Goal: Task Accomplishment & Management: Manage account settings

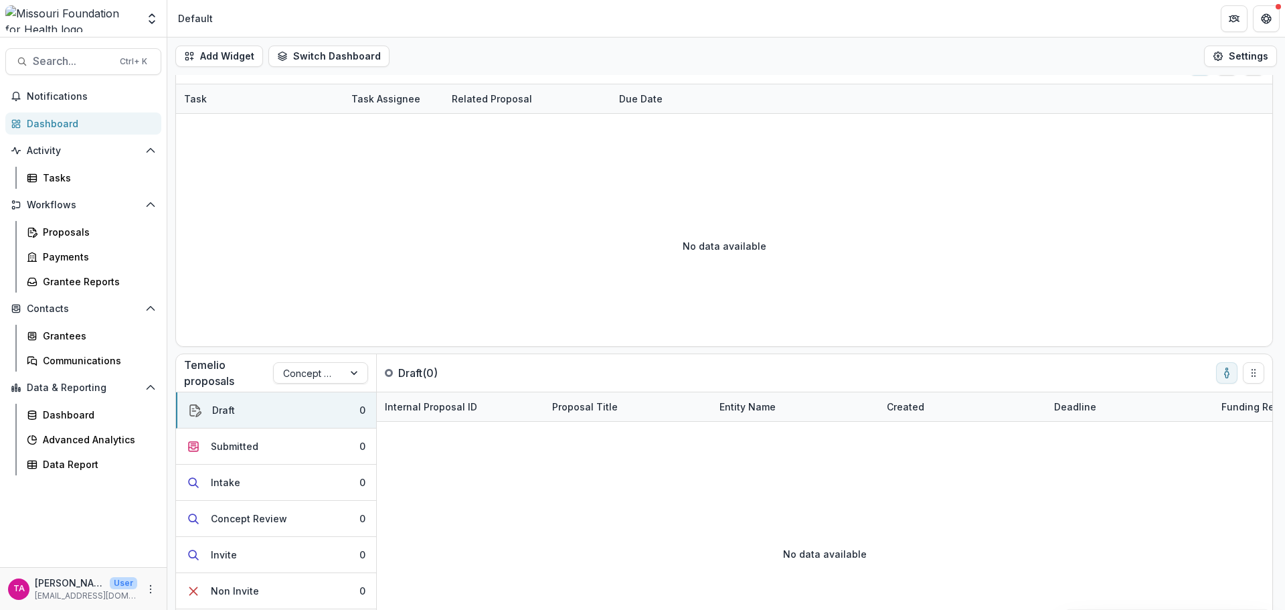
scroll to position [74, 0]
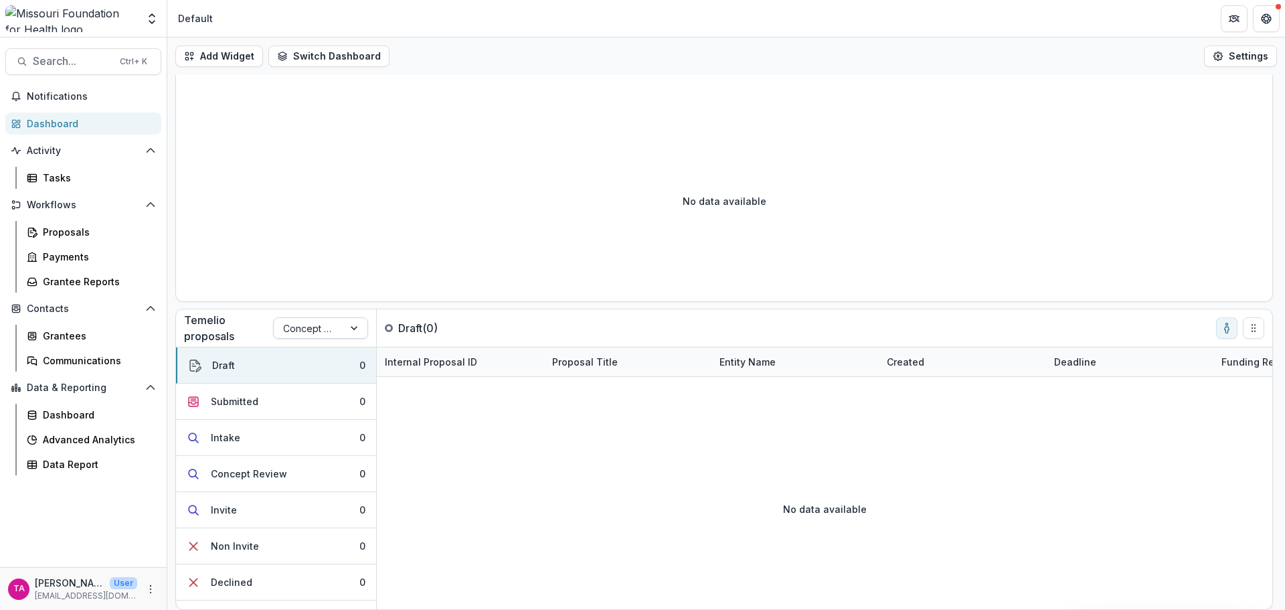
click at [301, 331] on div at bounding box center [308, 328] width 51 height 17
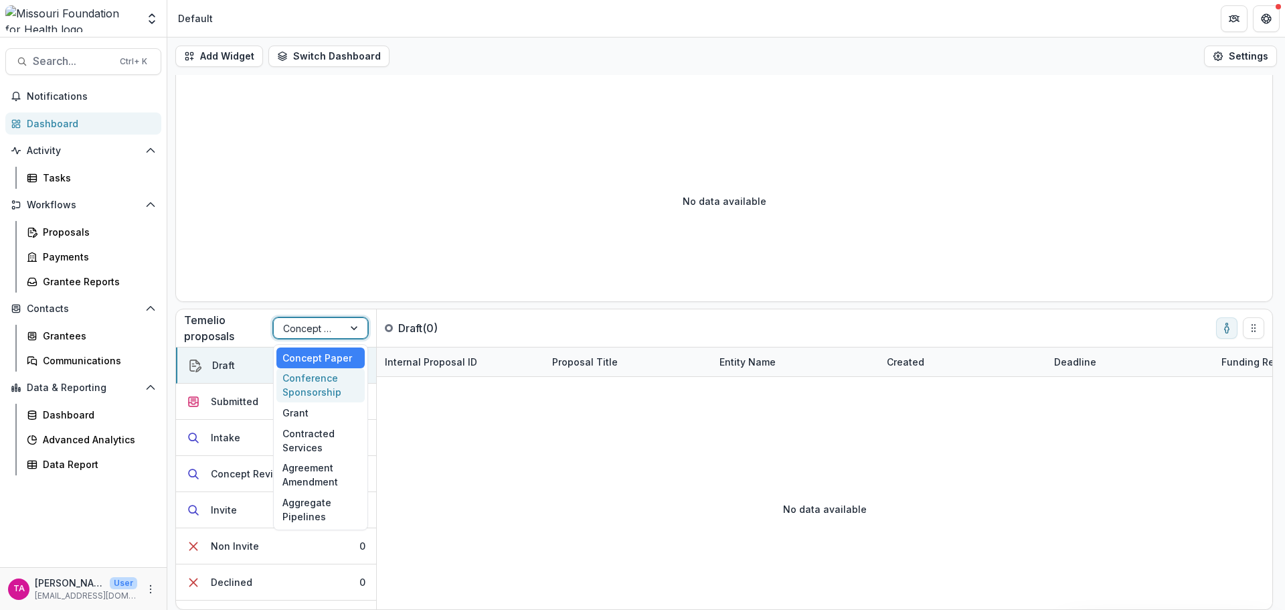
click at [319, 387] on div "Conference Sponsorship" at bounding box center [320, 385] width 88 height 35
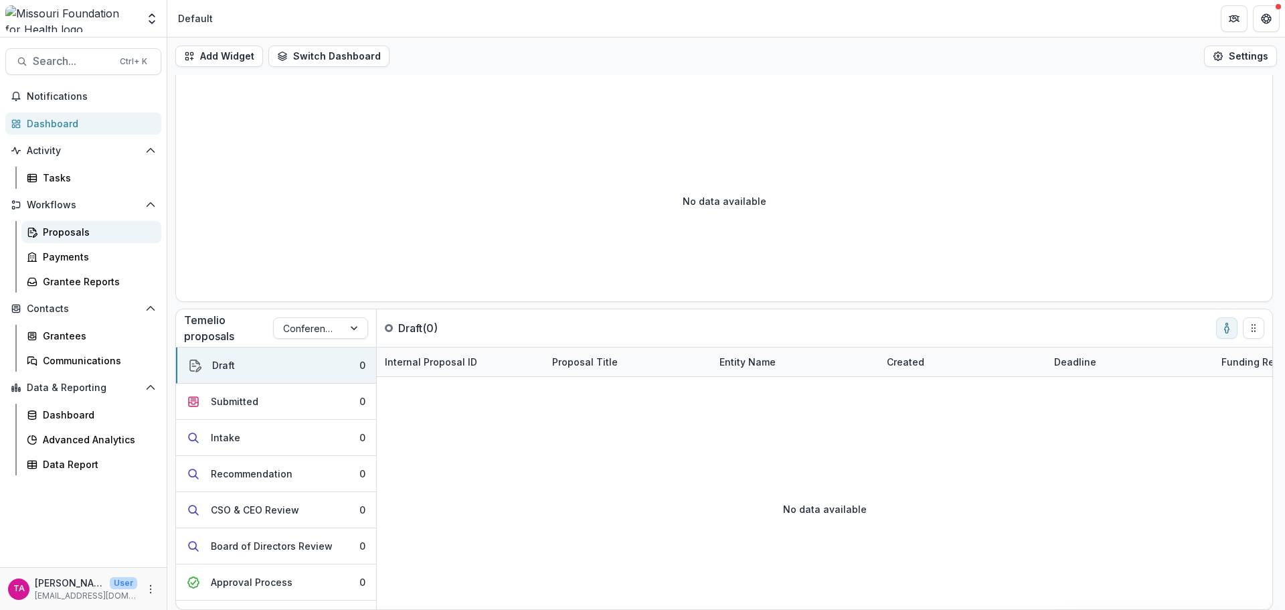
click at [71, 230] on div "Proposals" at bounding box center [97, 232] width 108 height 14
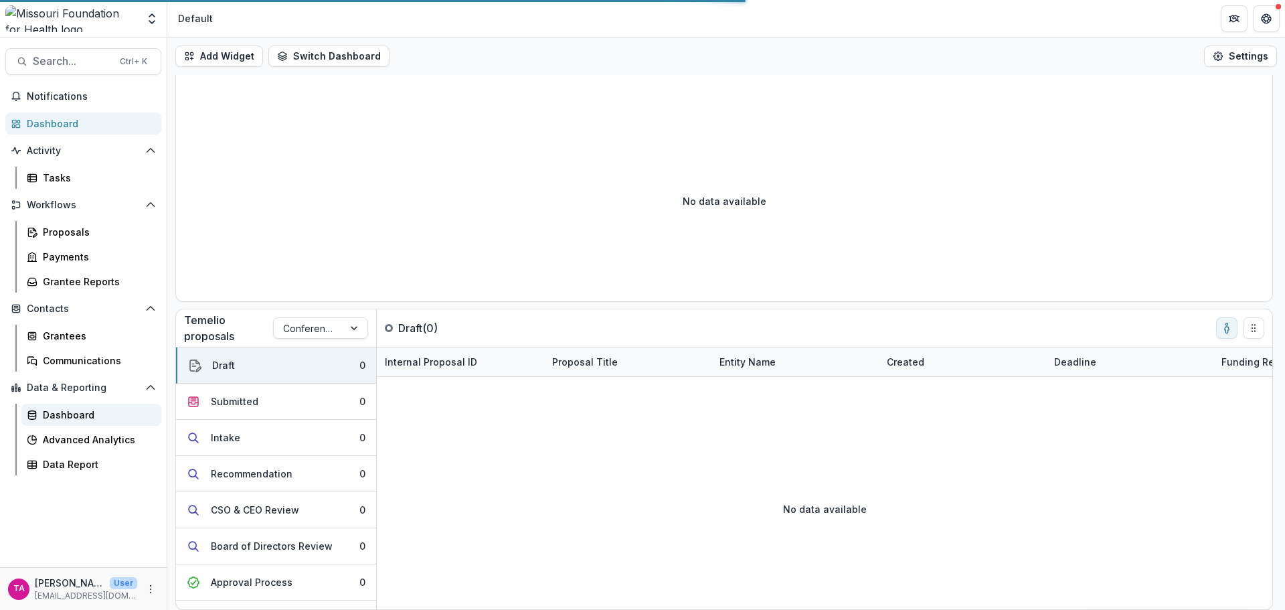
click at [80, 414] on div "Dashboard" at bounding box center [97, 415] width 108 height 14
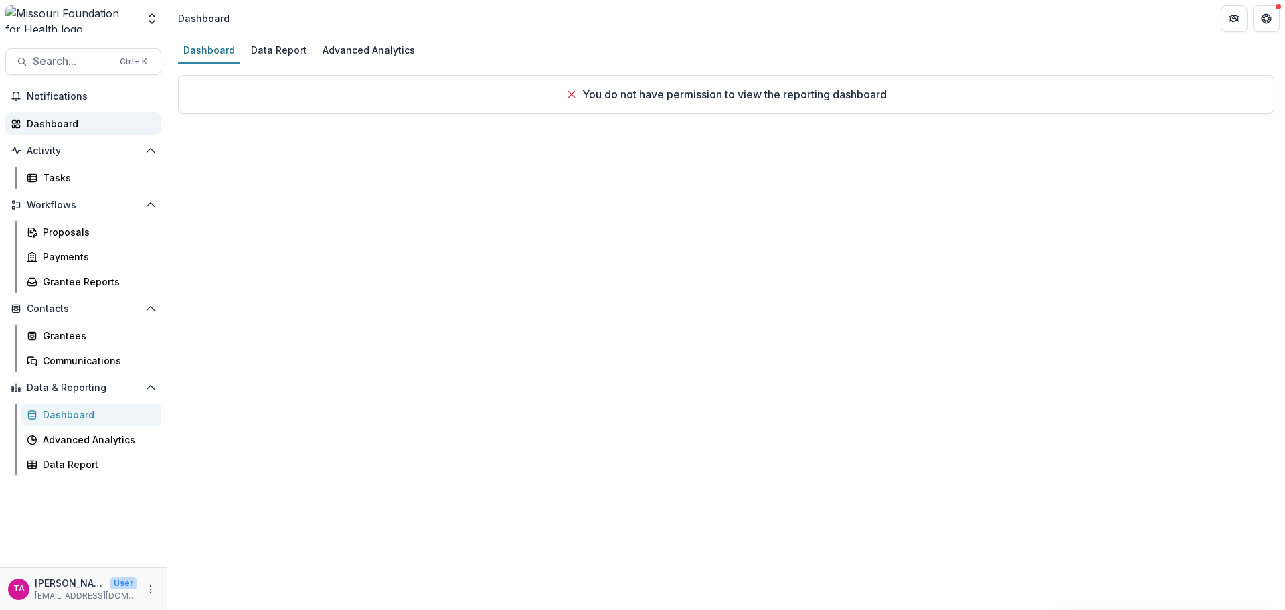
click at [35, 123] on div "Dashboard" at bounding box center [89, 123] width 124 height 14
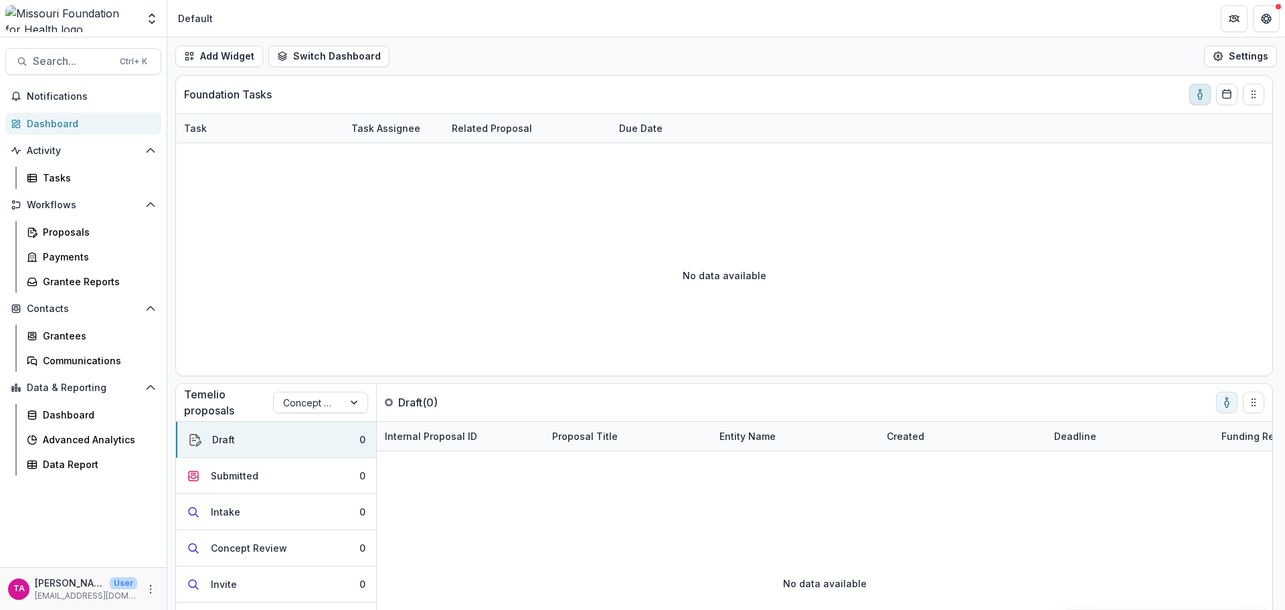
click at [1196, 91] on icon "toggle-assigned-to-me" at bounding box center [1200, 94] width 11 height 11
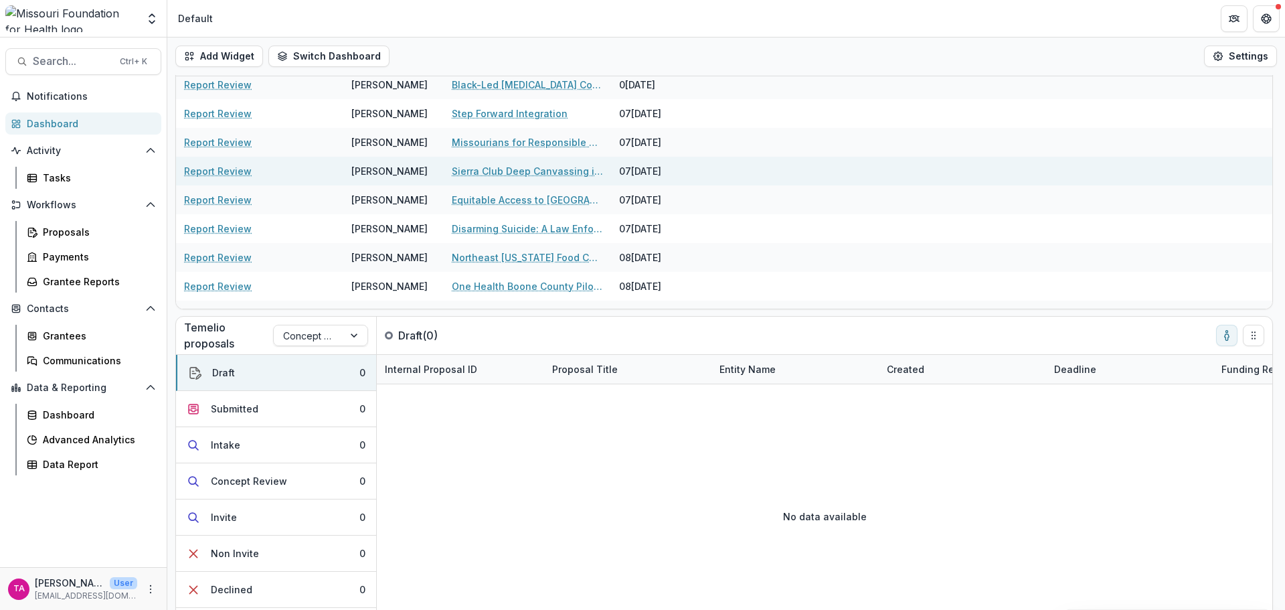
scroll to position [1205, 0]
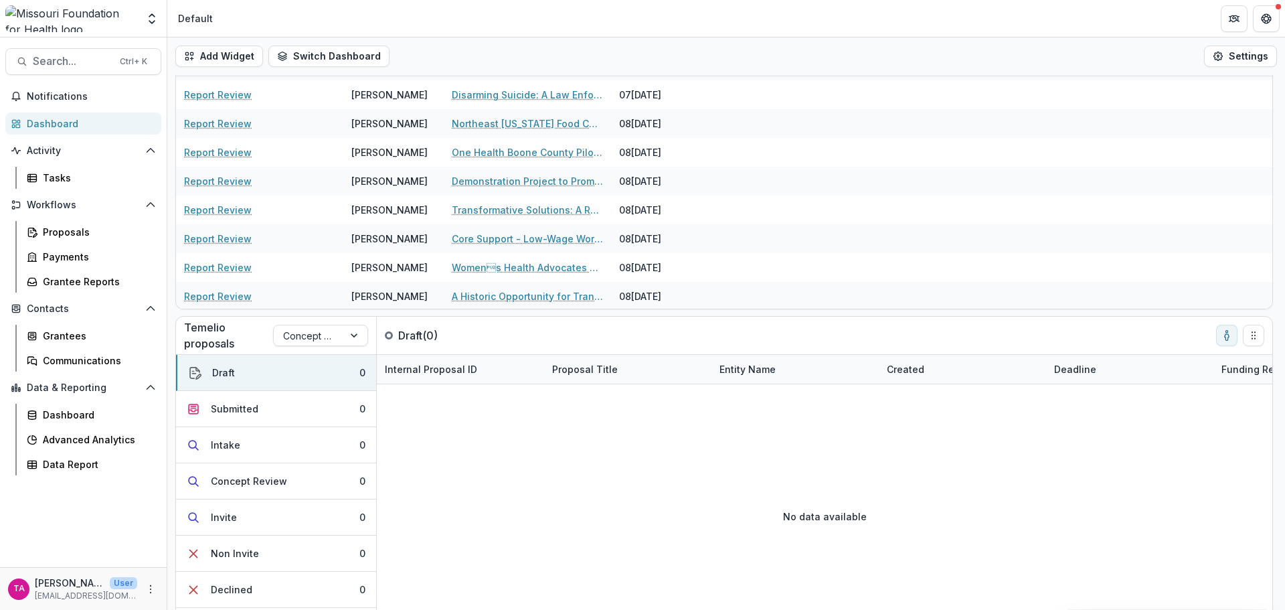
click at [521, 419] on div "No data available" at bounding box center [825, 516] width 896 height 201
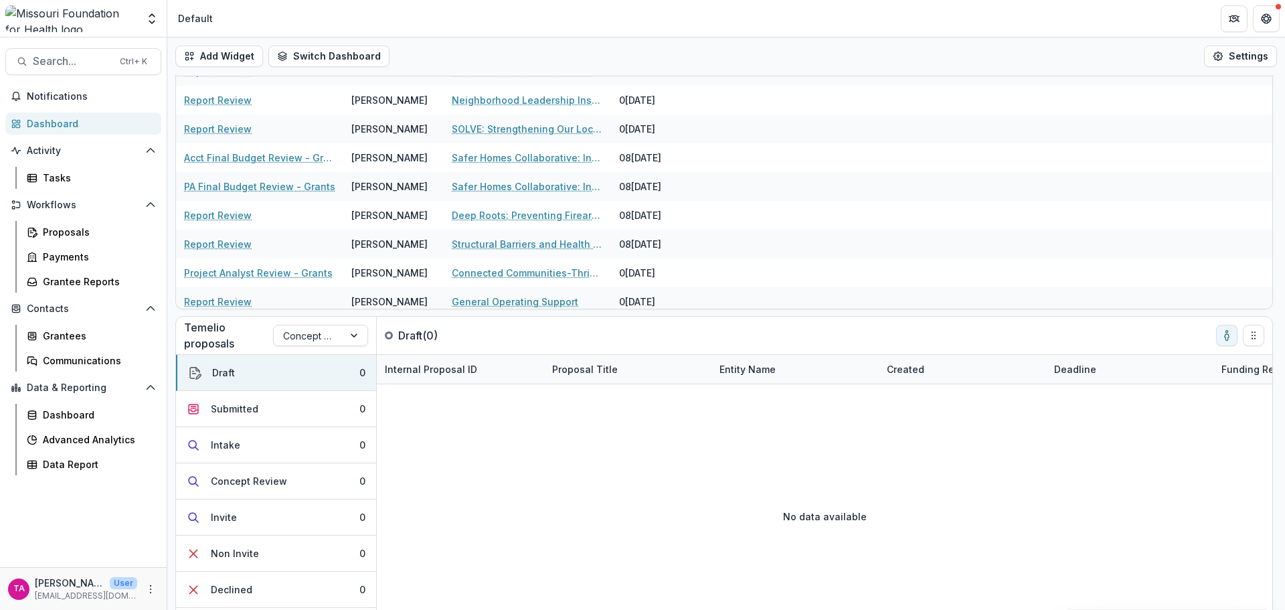
scroll to position [1607, 0]
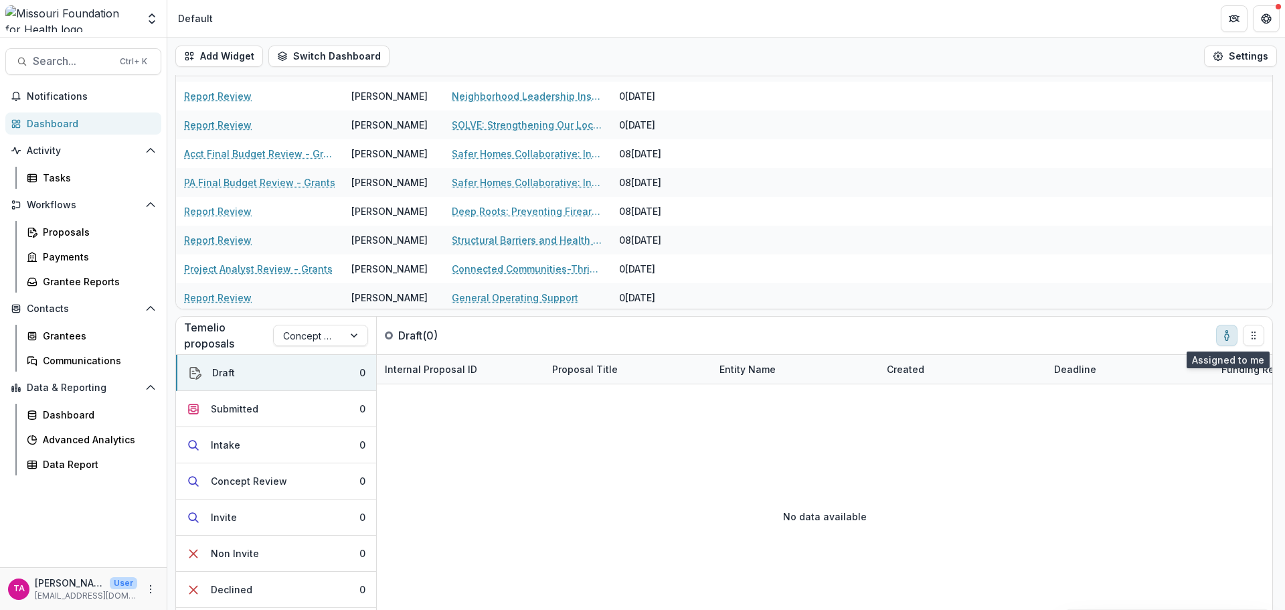
click at [1220, 330] on button "toggle-assigned-to-me" at bounding box center [1226, 335] width 21 height 21
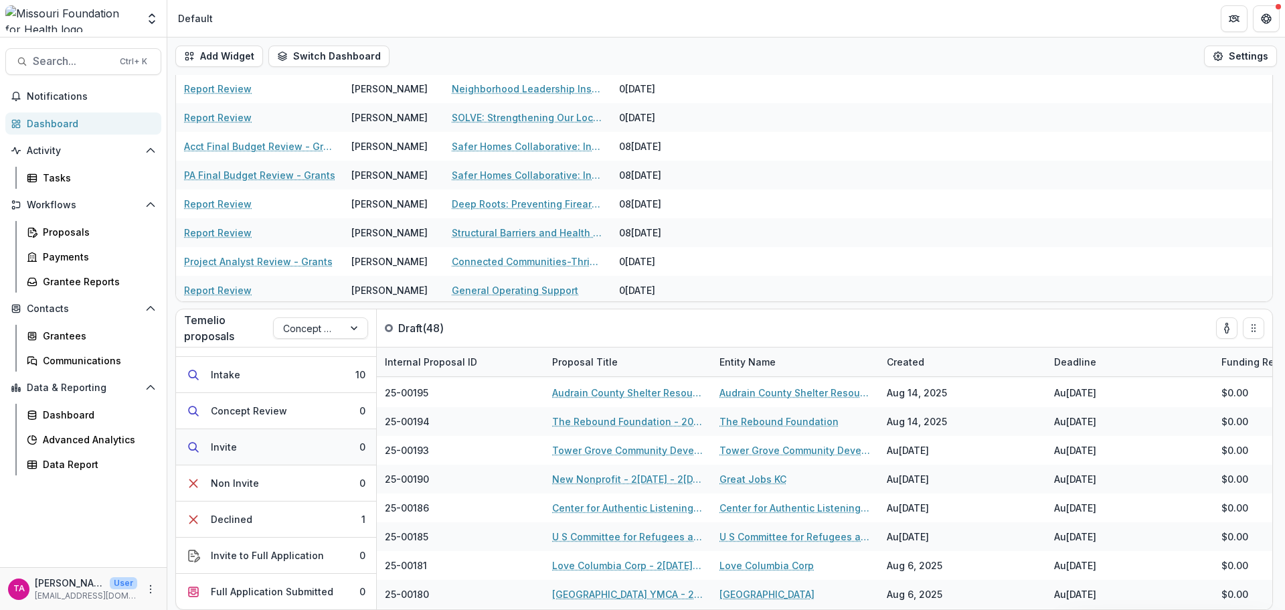
scroll to position [0, 0]
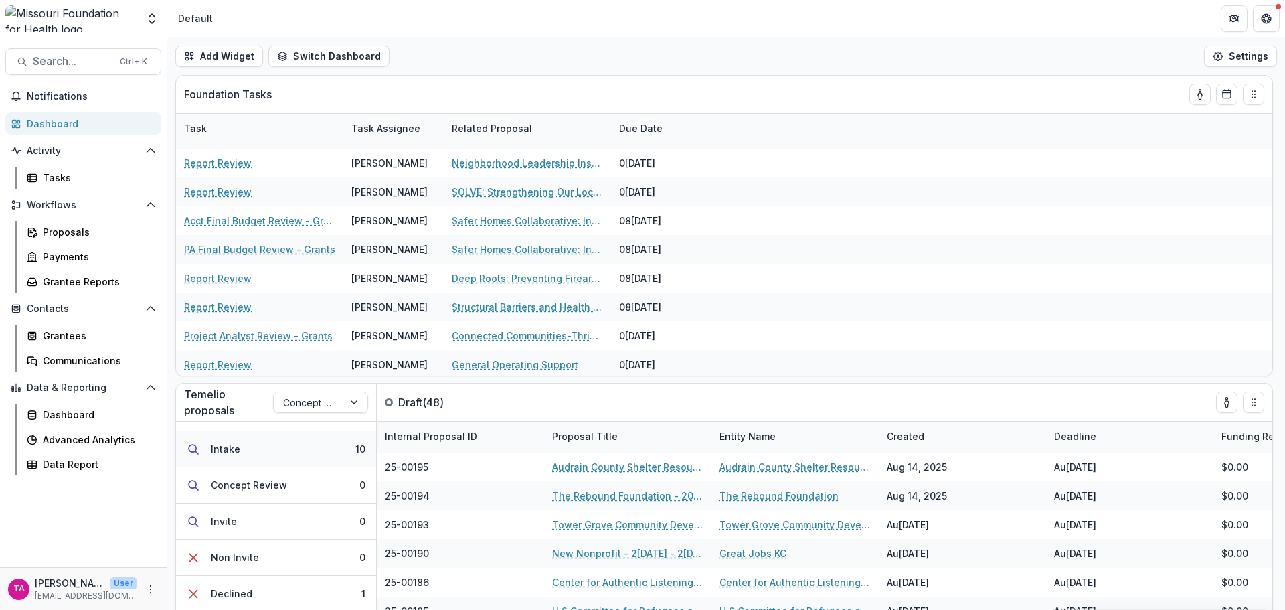
click at [217, 454] on div "Intake" at bounding box center [225, 449] width 29 height 14
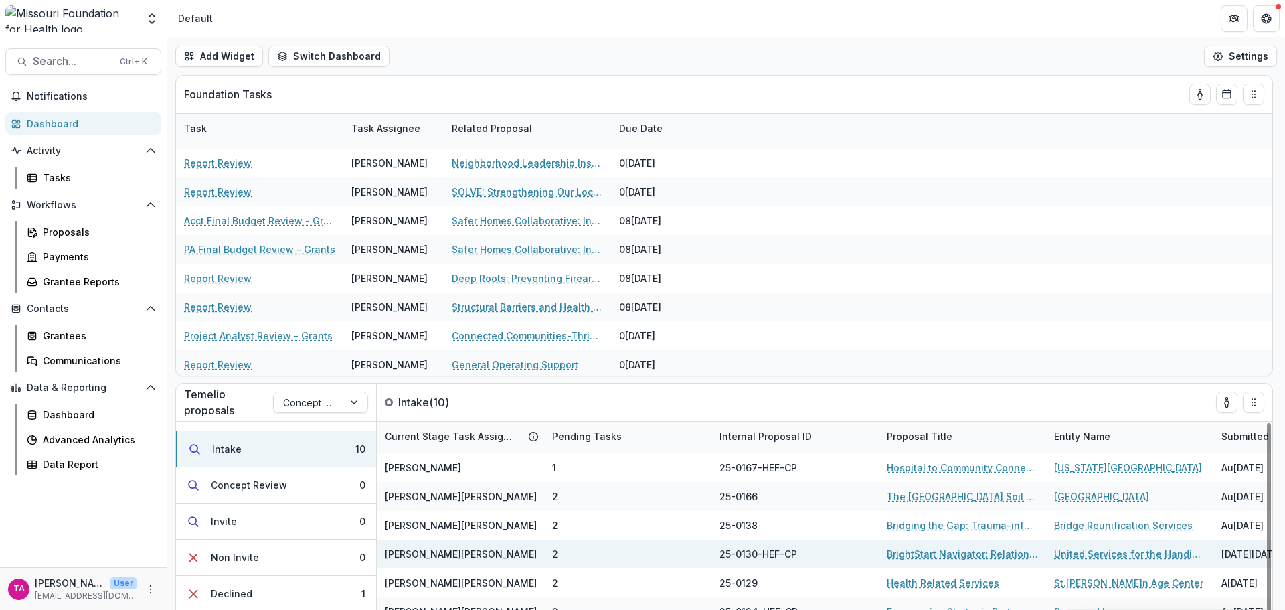
scroll to position [74, 0]
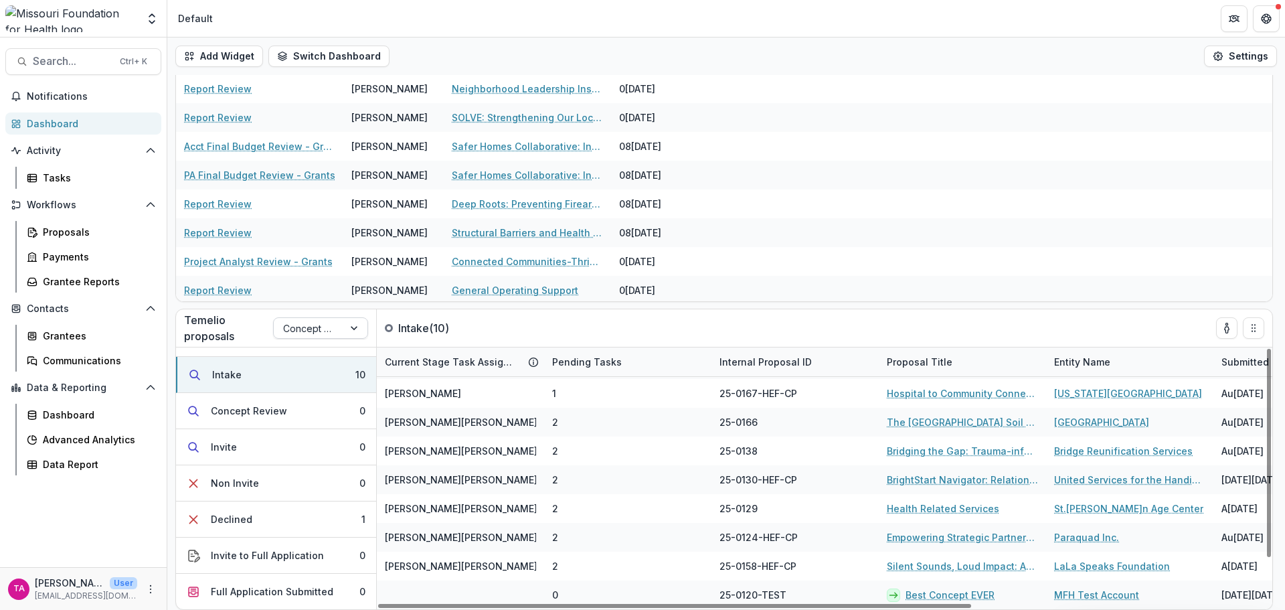
click at [309, 327] on div at bounding box center [308, 328] width 51 height 17
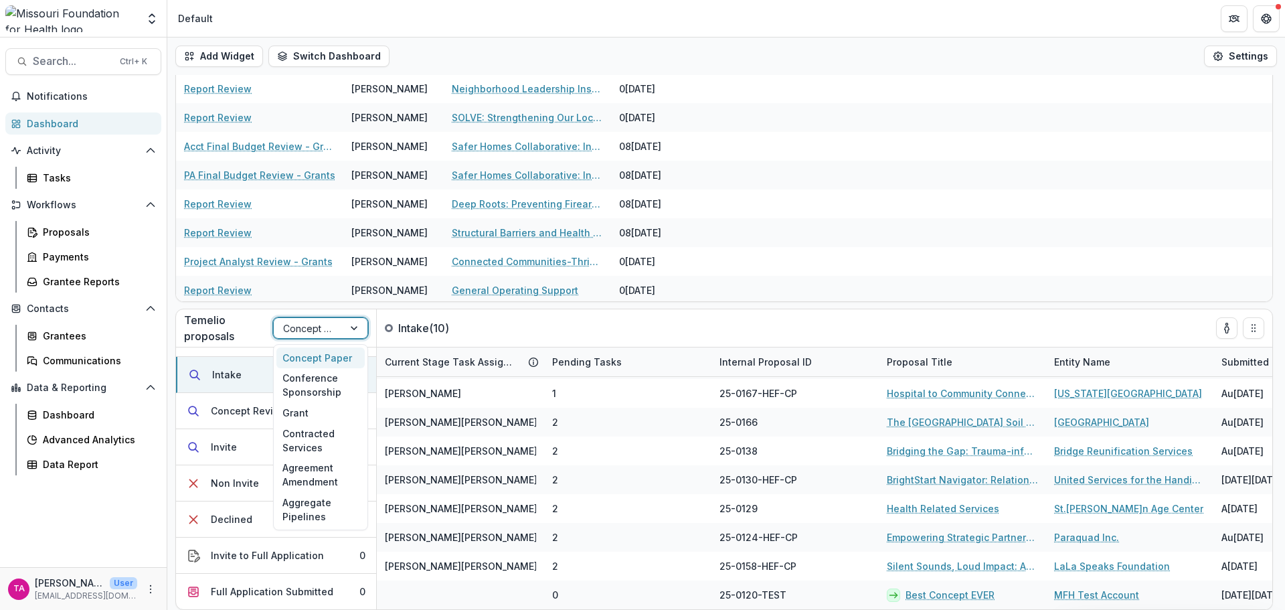
click at [309, 327] on div at bounding box center [308, 328] width 51 height 17
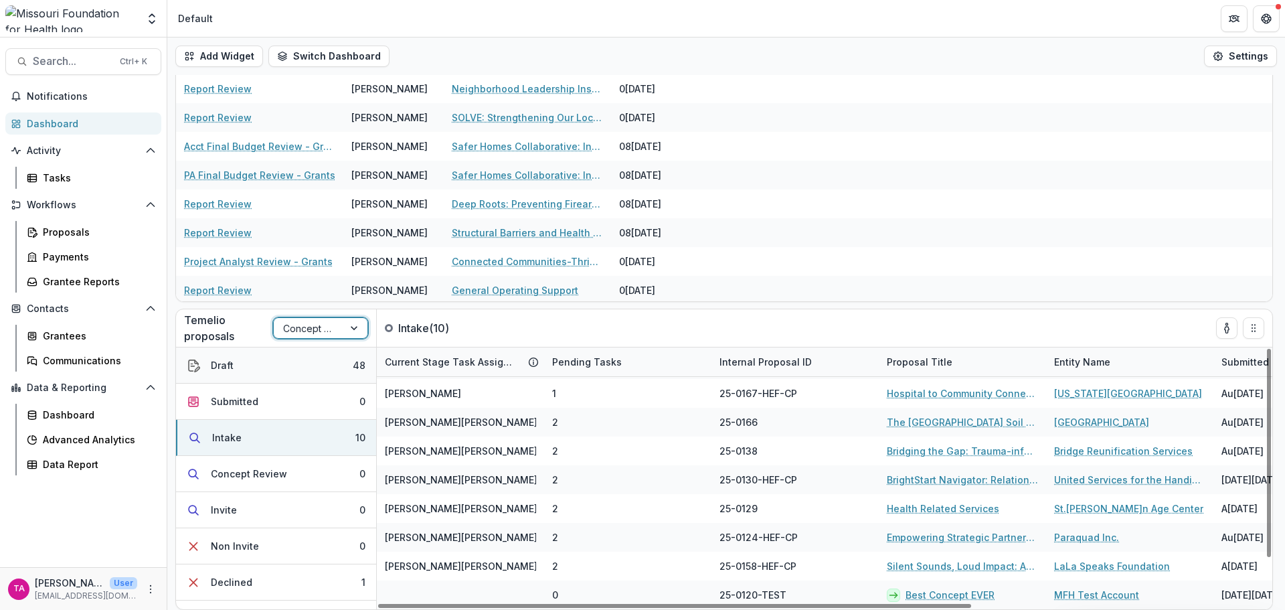
scroll to position [0, 0]
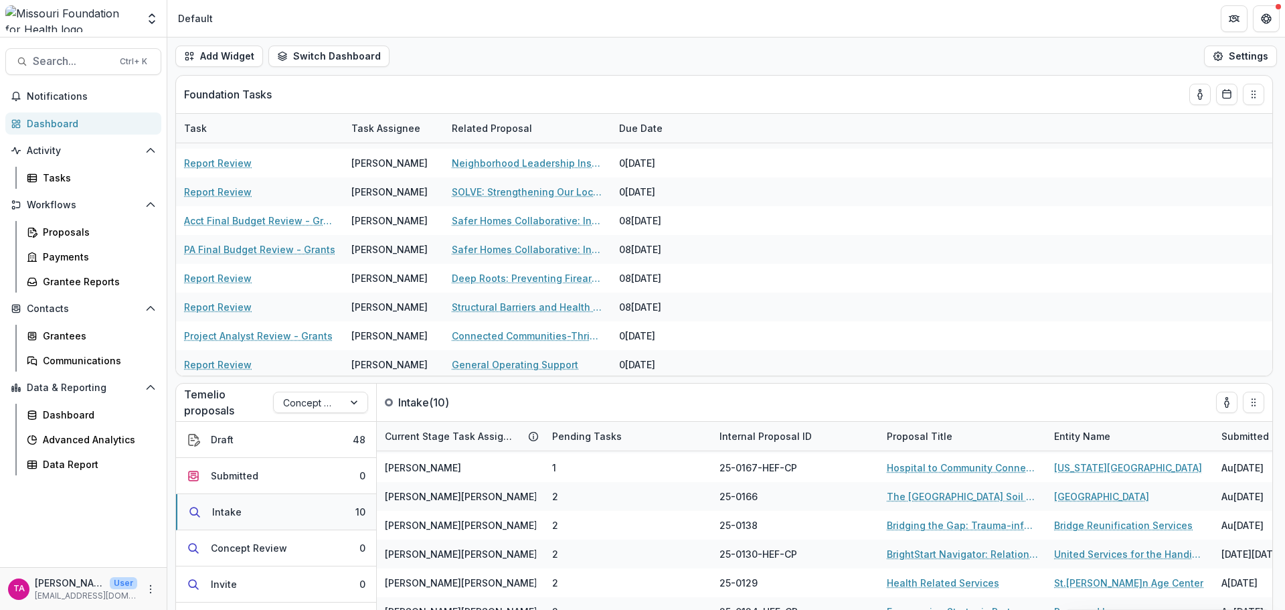
click at [238, 512] on div "Intake" at bounding box center [226, 512] width 29 height 14
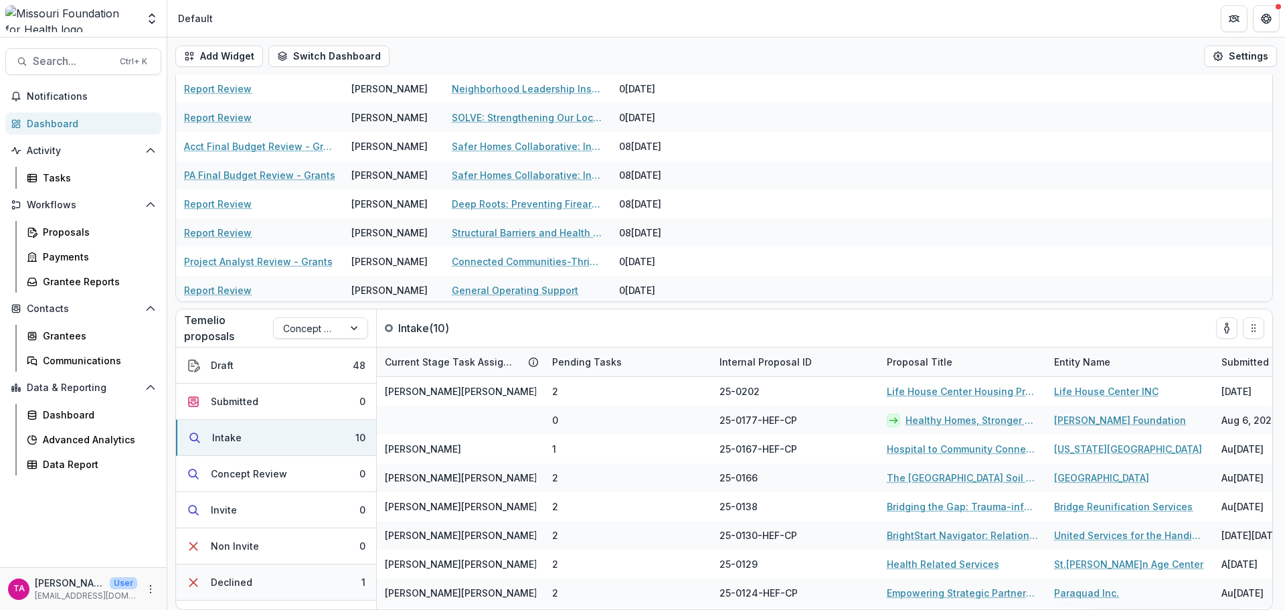
click at [232, 580] on div "Declined" at bounding box center [232, 582] width 42 height 14
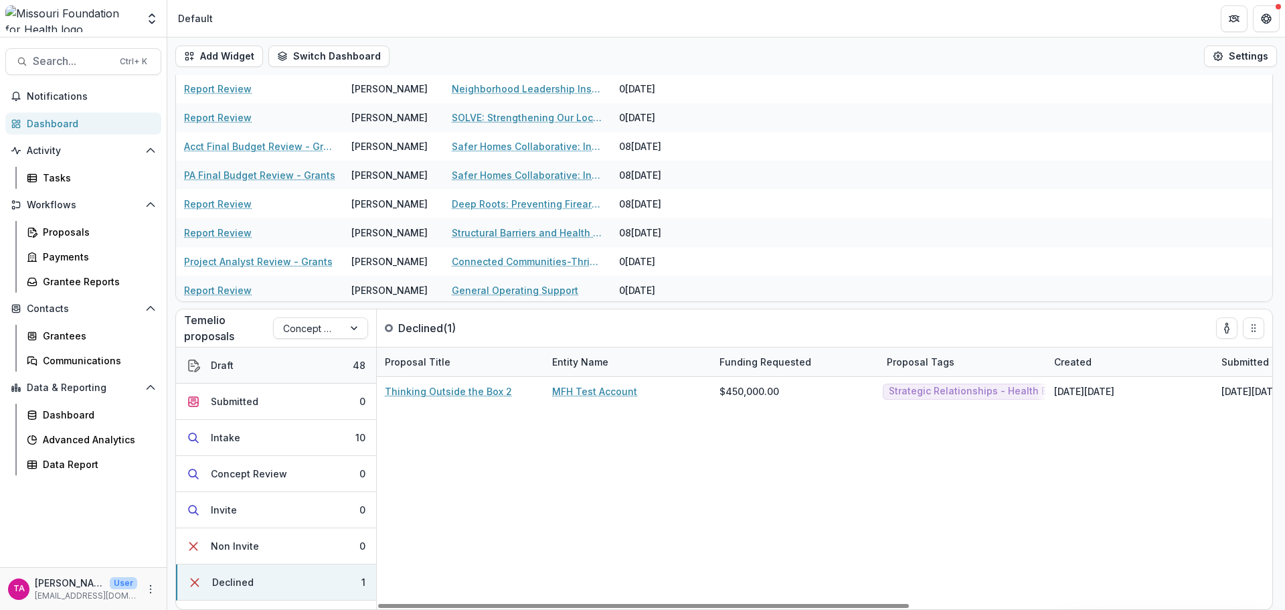
click at [227, 368] on div "Draft" at bounding box center [222, 365] width 23 height 14
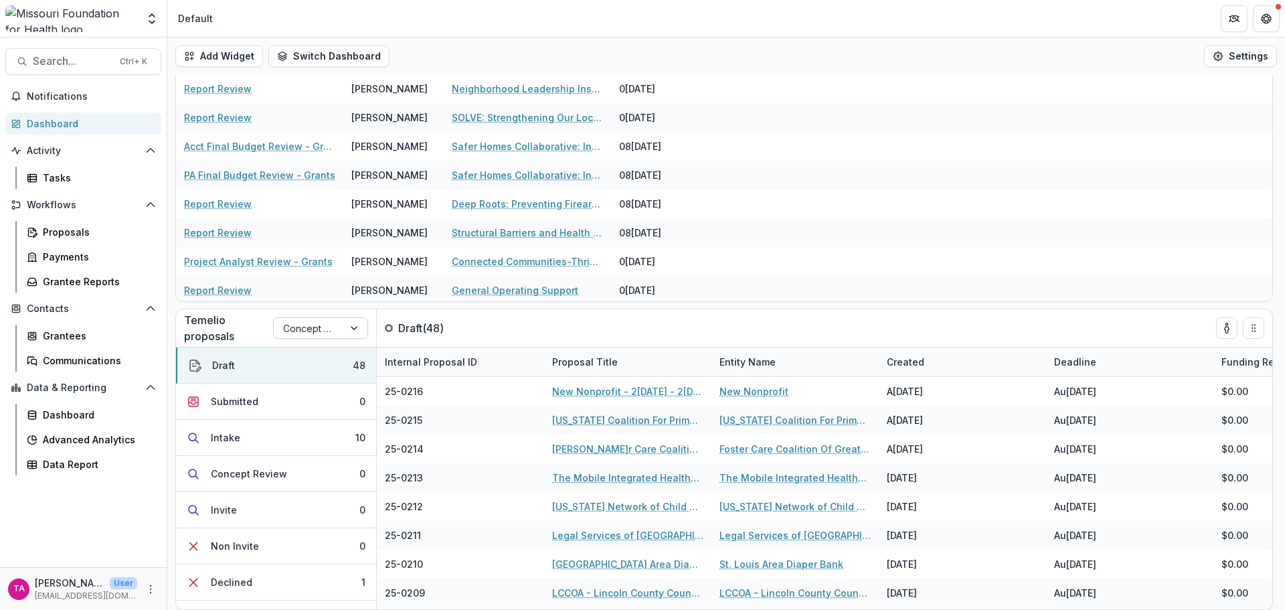
click at [308, 334] on div at bounding box center [308, 328] width 51 height 17
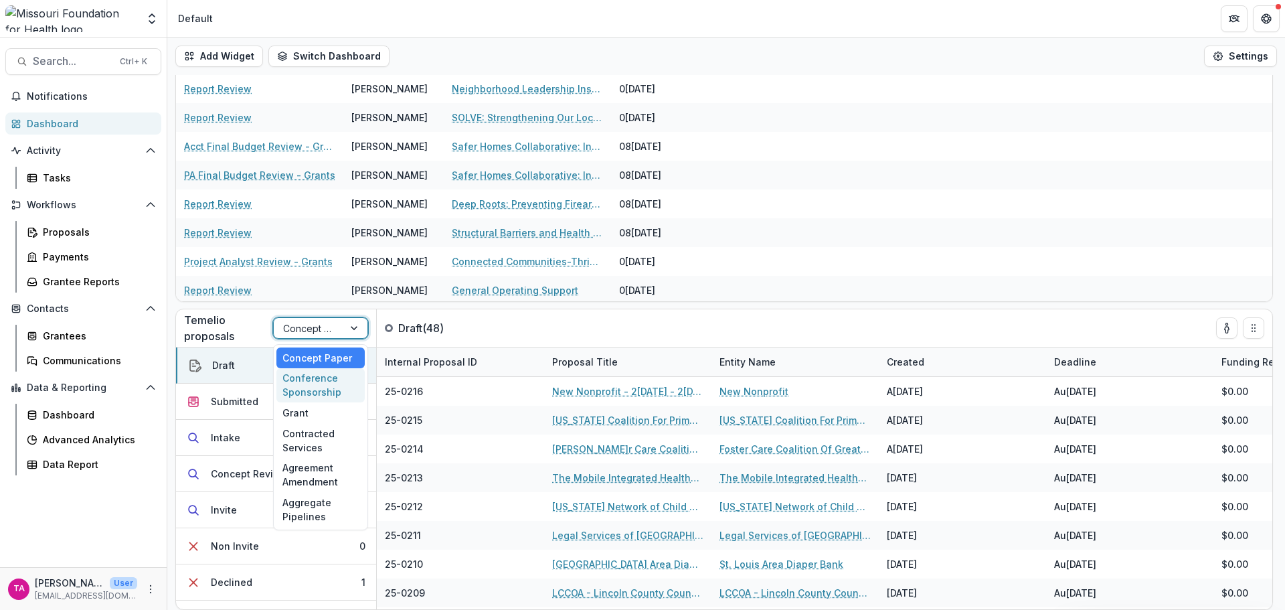
click at [311, 376] on div "Conference Sponsorship" at bounding box center [320, 385] width 88 height 35
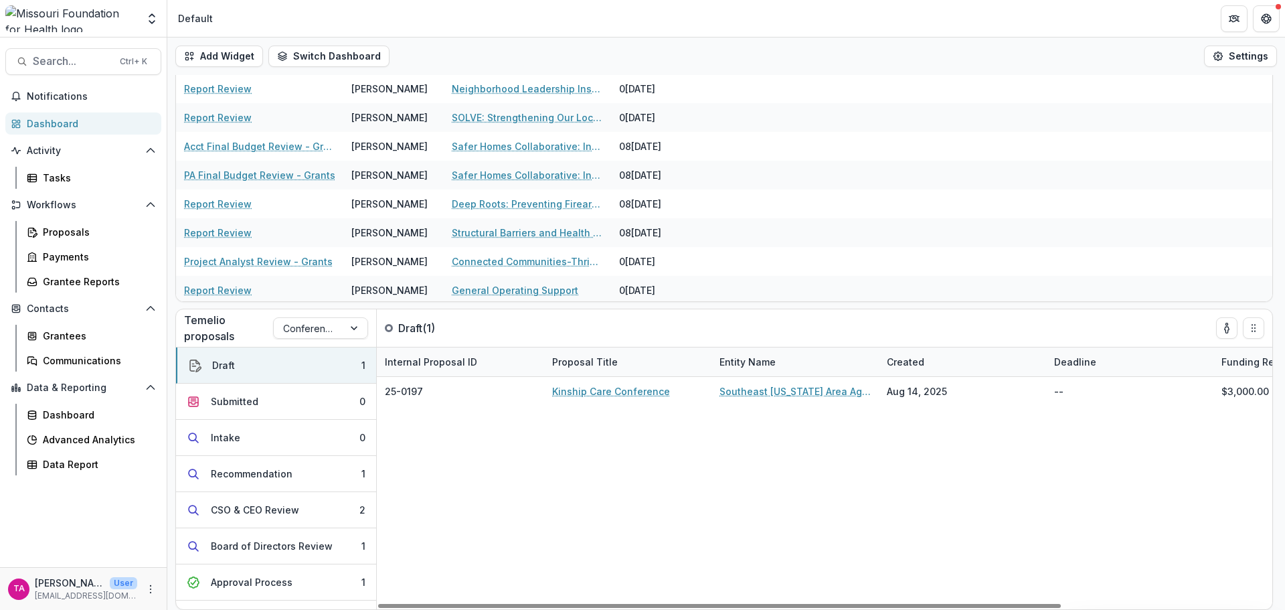
drag, startPoint x: 817, startPoint y: 606, endPoint x: 647, endPoint y: 593, distance: 169.8
click at [648, 604] on div at bounding box center [719, 606] width 683 height 4
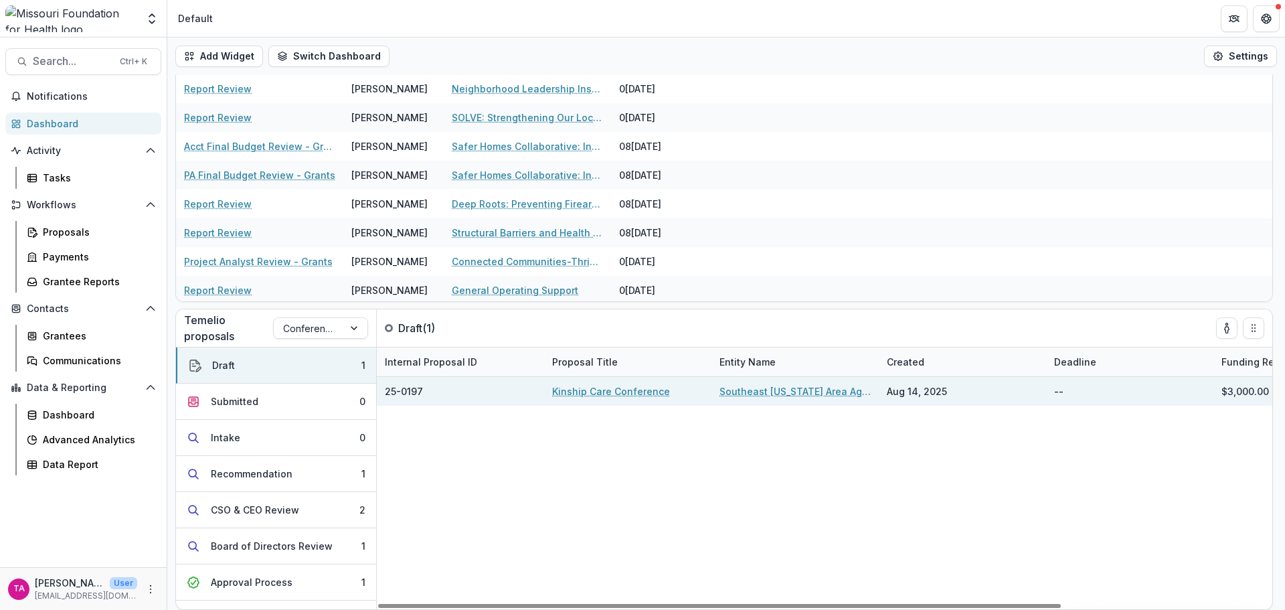
click at [581, 394] on link "Kinship Care Conference" at bounding box center [611, 391] width 118 height 14
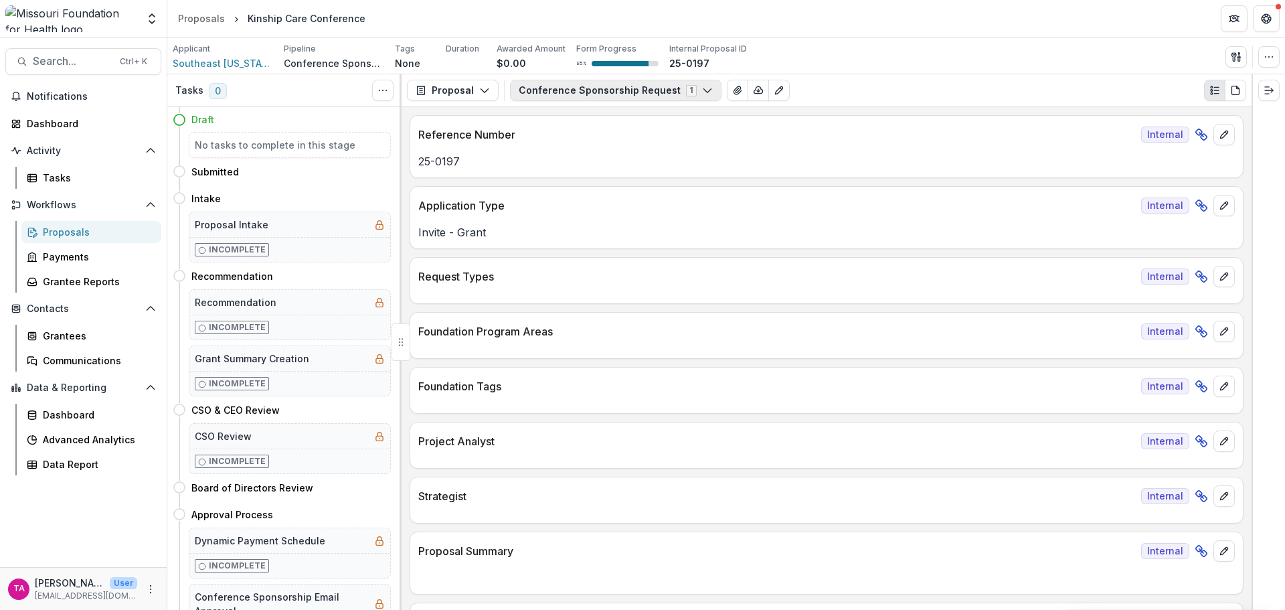
click at [688, 87] on button "Conference Sponsorship Request 1" at bounding box center [616, 90] width 212 height 21
click at [467, 88] on button "Proposal" at bounding box center [453, 90] width 92 height 21
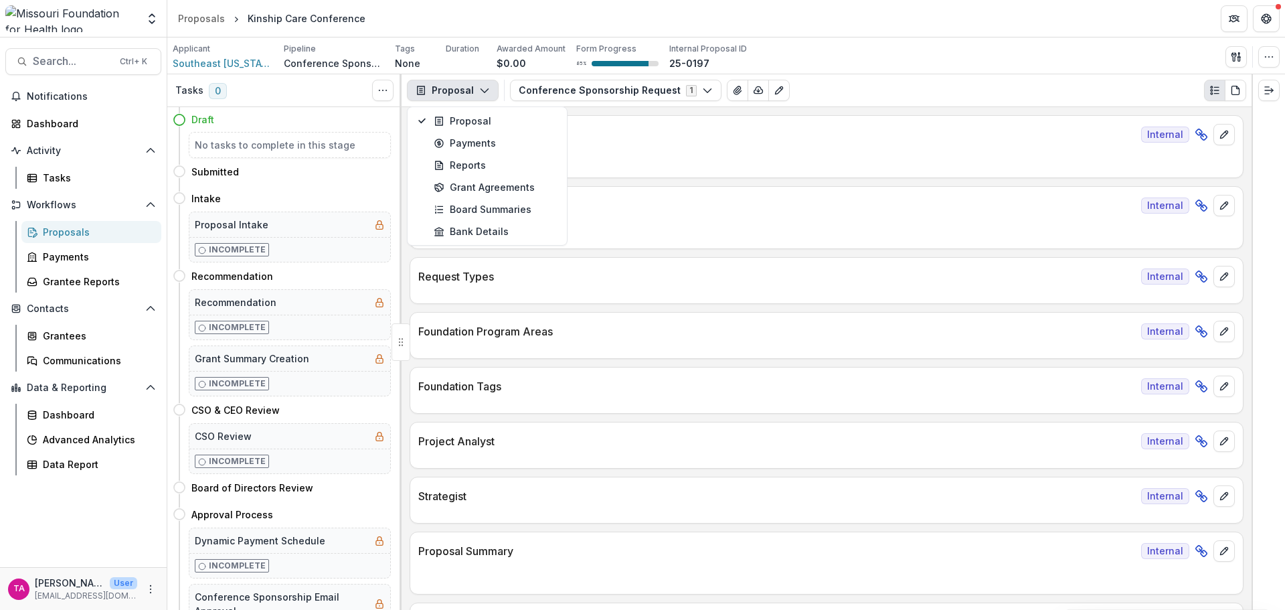
click at [467, 88] on button "Proposal" at bounding box center [453, 90] width 92 height 21
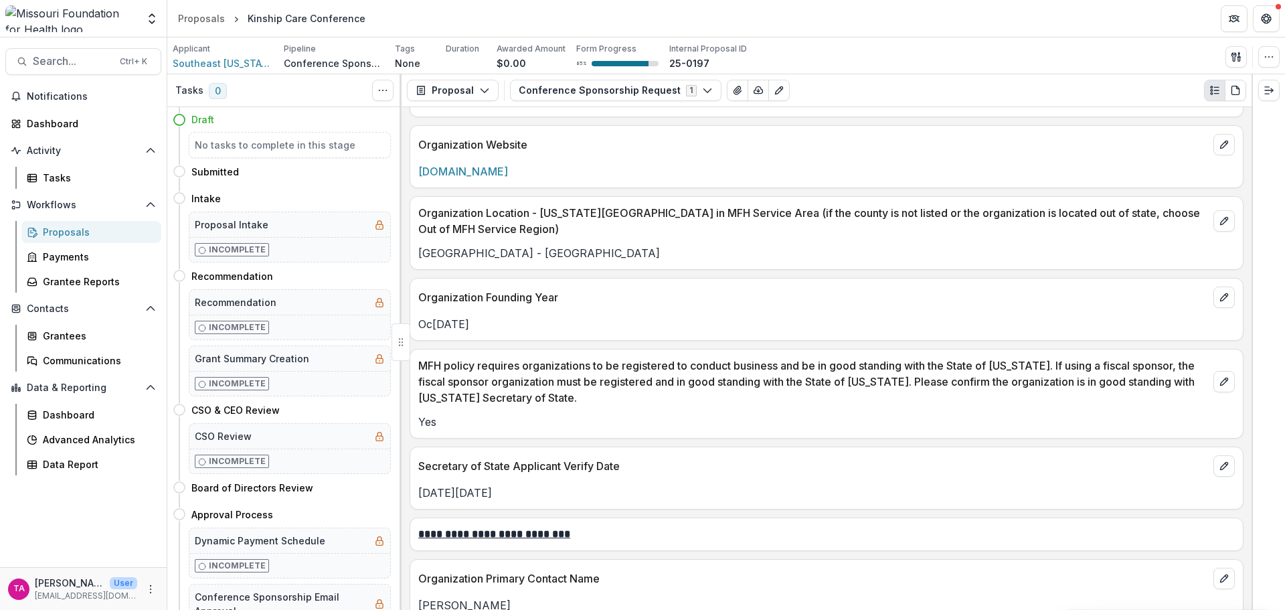
scroll to position [967, 0]
